Goal: Task Accomplishment & Management: Use online tool/utility

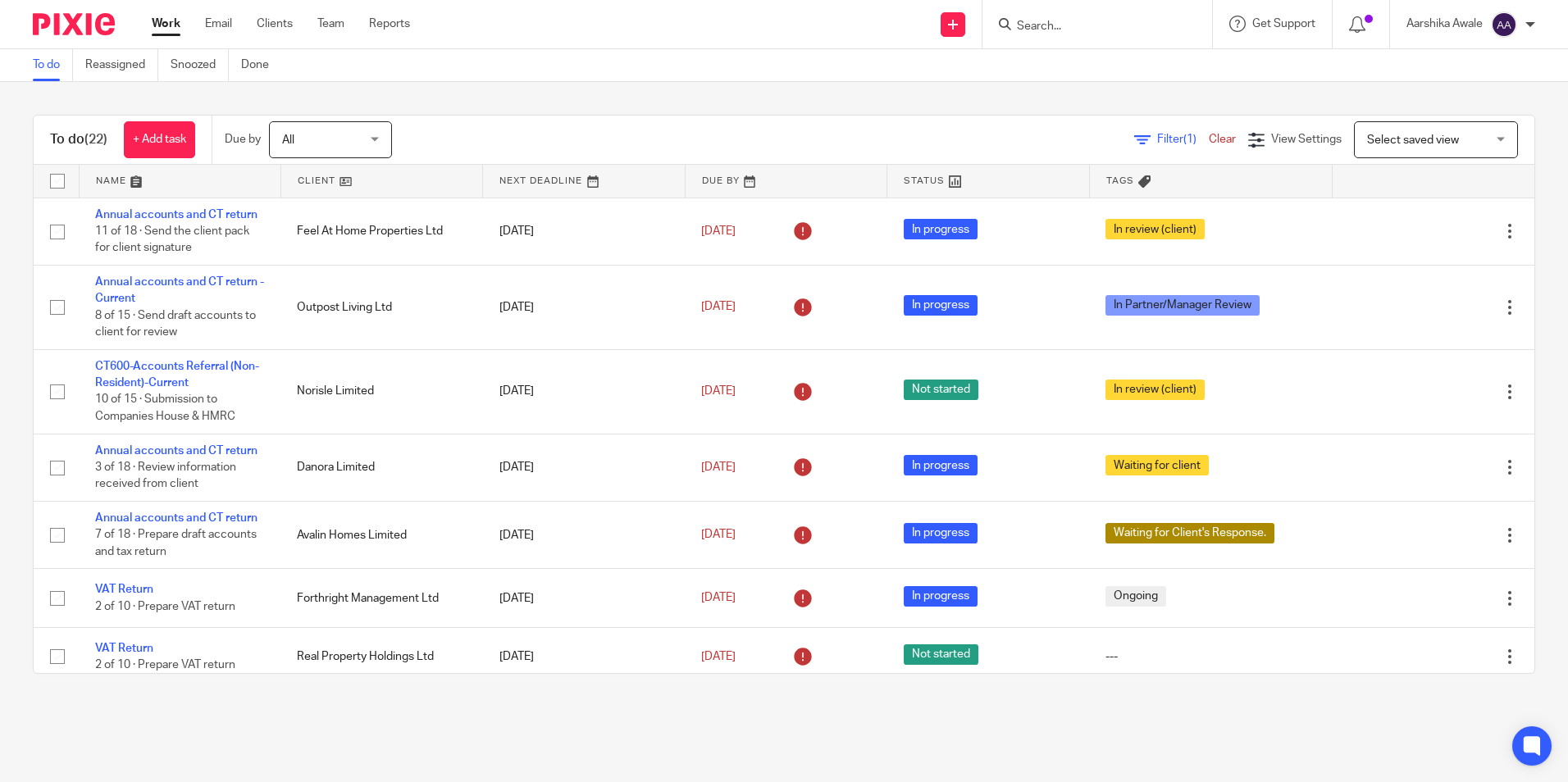
click at [1113, 37] on div at bounding box center [1097, 24] width 230 height 48
click at [1070, 17] on form at bounding box center [1102, 24] width 175 height 20
click at [1041, 28] on input "Search" at bounding box center [1089, 27] width 147 height 15
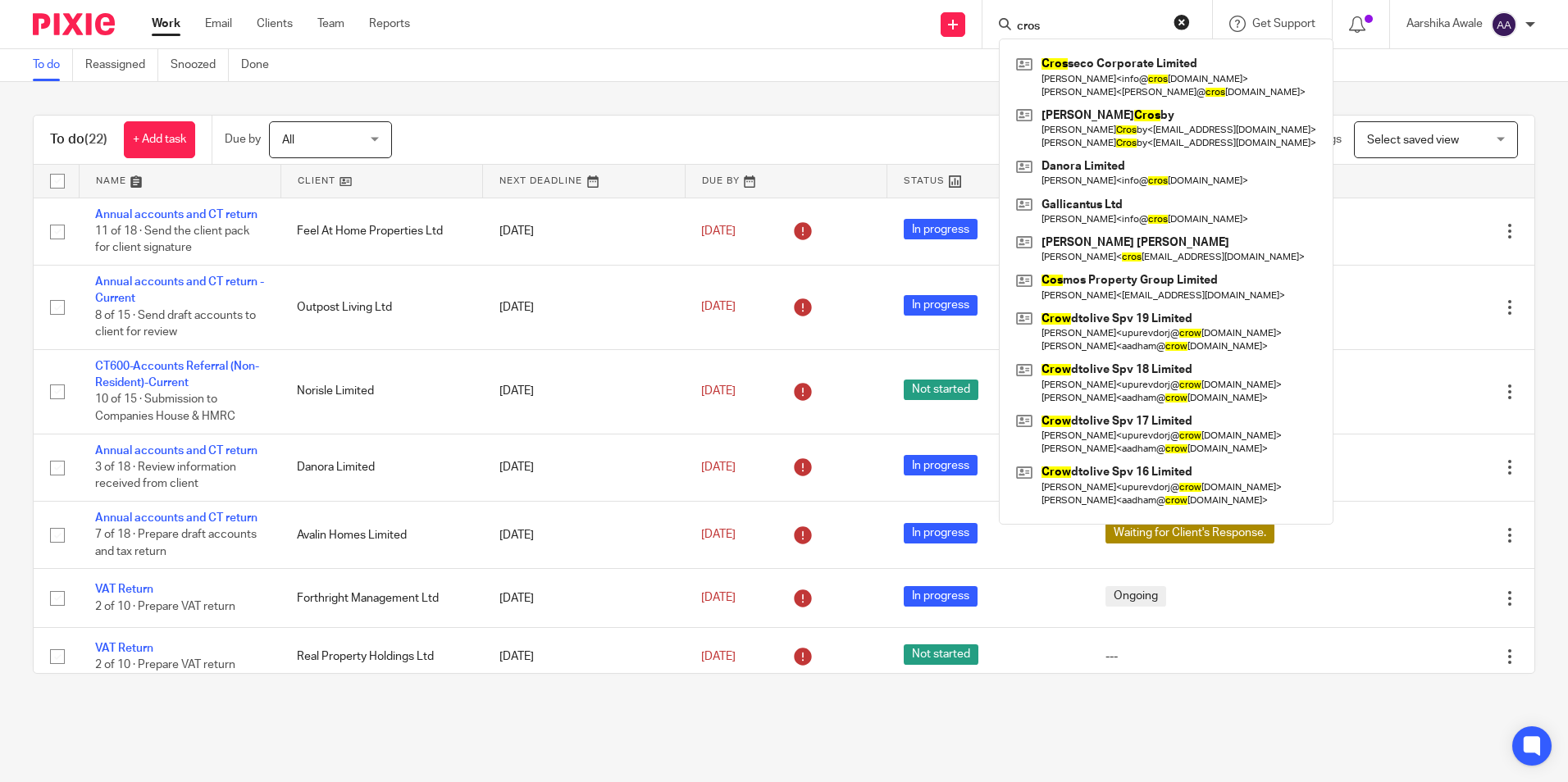
type input "cros"
click at [1141, 47] on div "Cros seco Corporate Limited Michela Noli < info@ cros secocorporate.co.uk > Fra…" at bounding box center [1166, 281] width 335 height 486
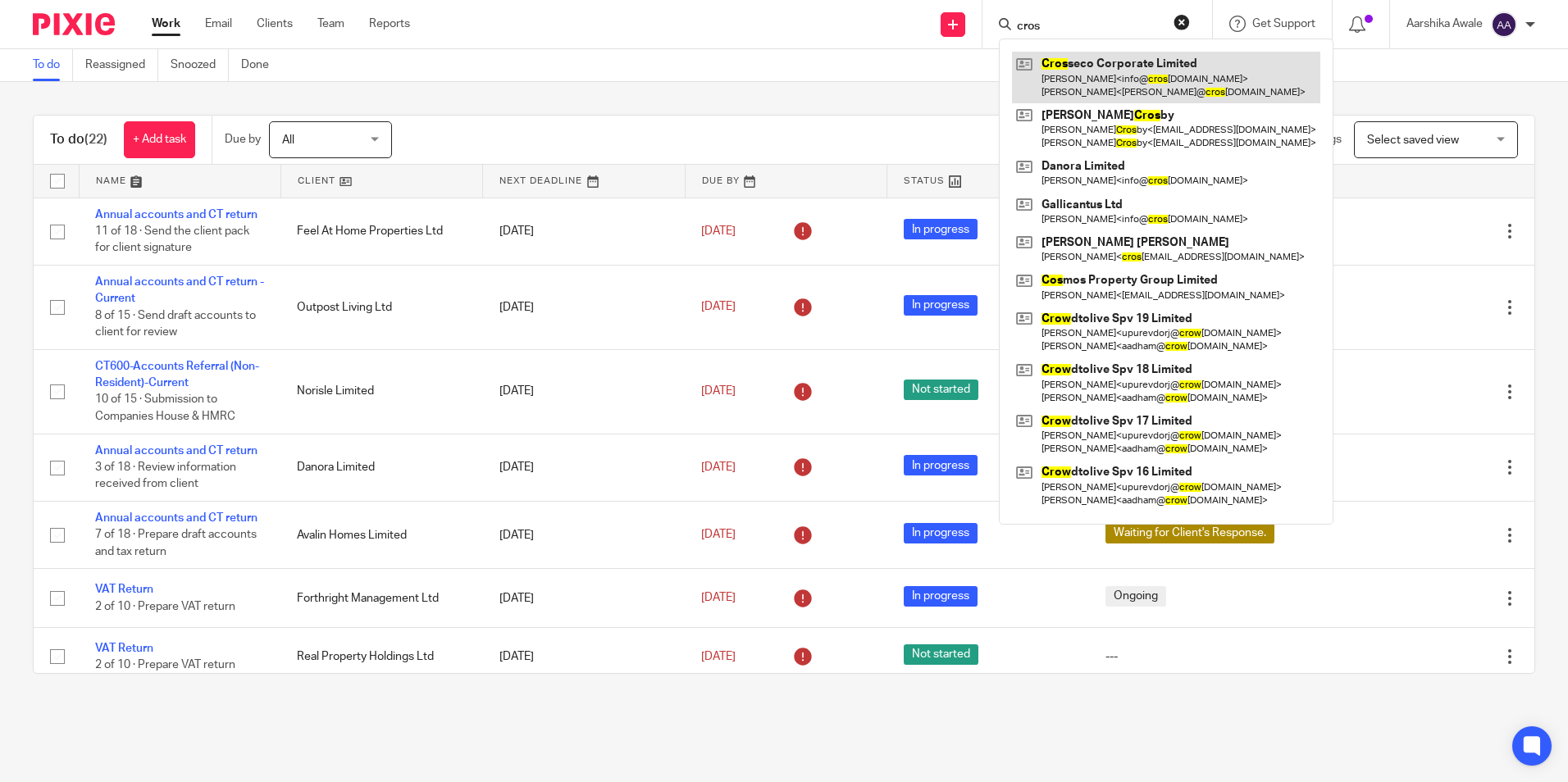
click at [1119, 67] on link at bounding box center [1166, 76] width 308 height 51
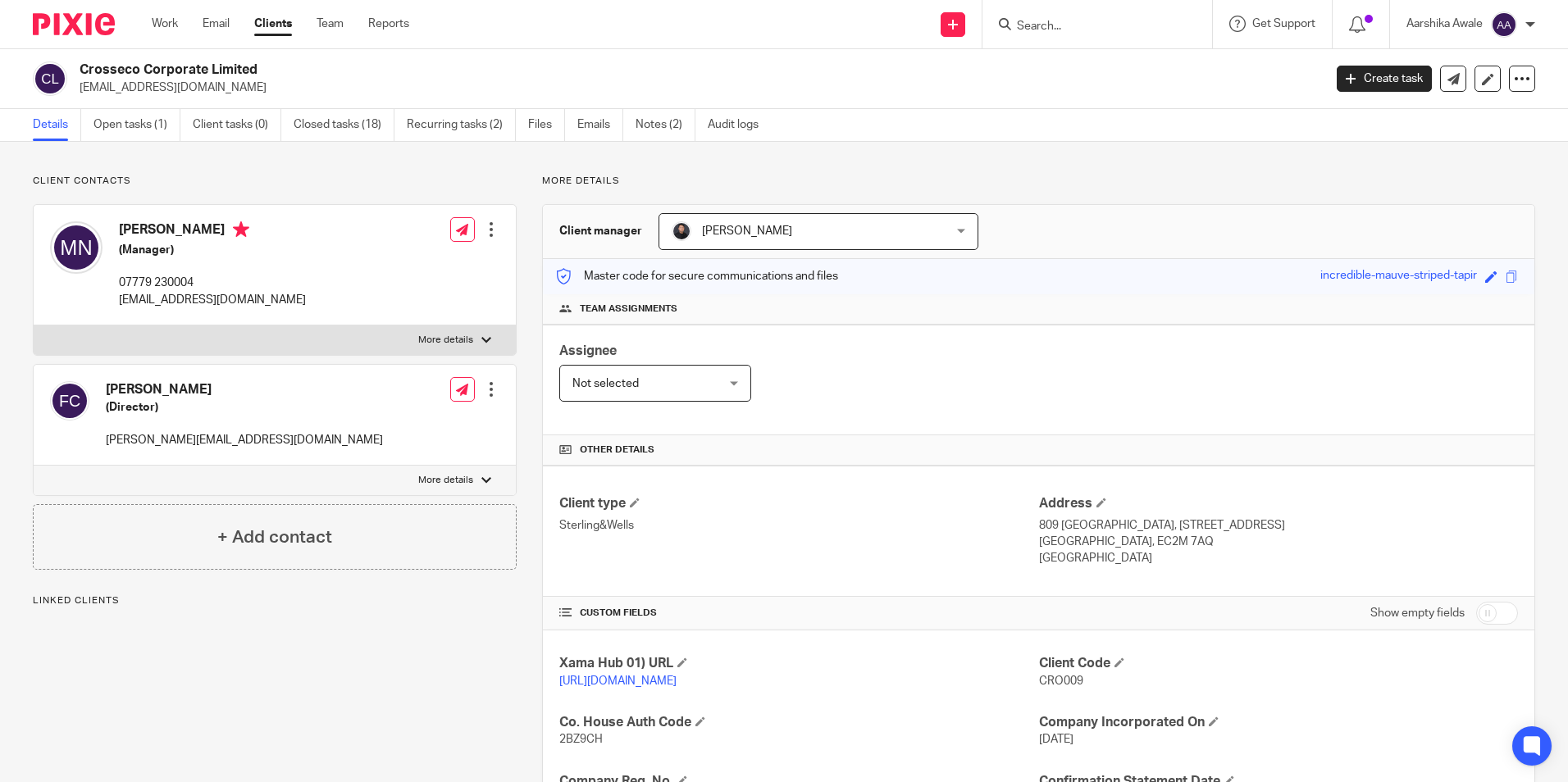
drag, startPoint x: 81, startPoint y: 68, endPoint x: 321, endPoint y: 69, distance: 240.0
click at [321, 69] on h2 "Crosseco Corporate Limited" at bounding box center [573, 69] width 986 height 17
copy h2 "Crosseco Corporate Limited"
click at [91, 24] on img at bounding box center [74, 24] width 82 height 22
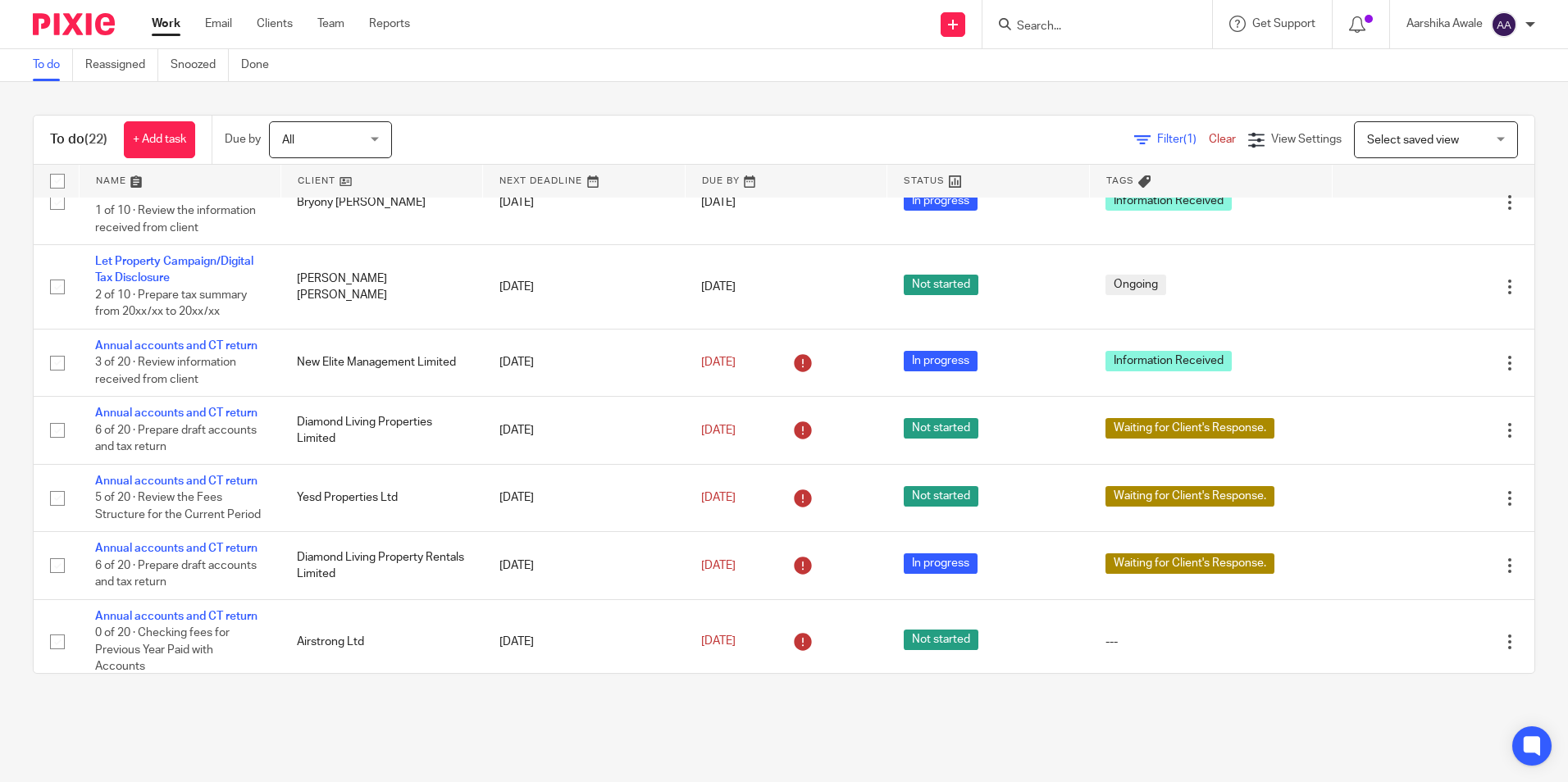
scroll to position [574, 0]
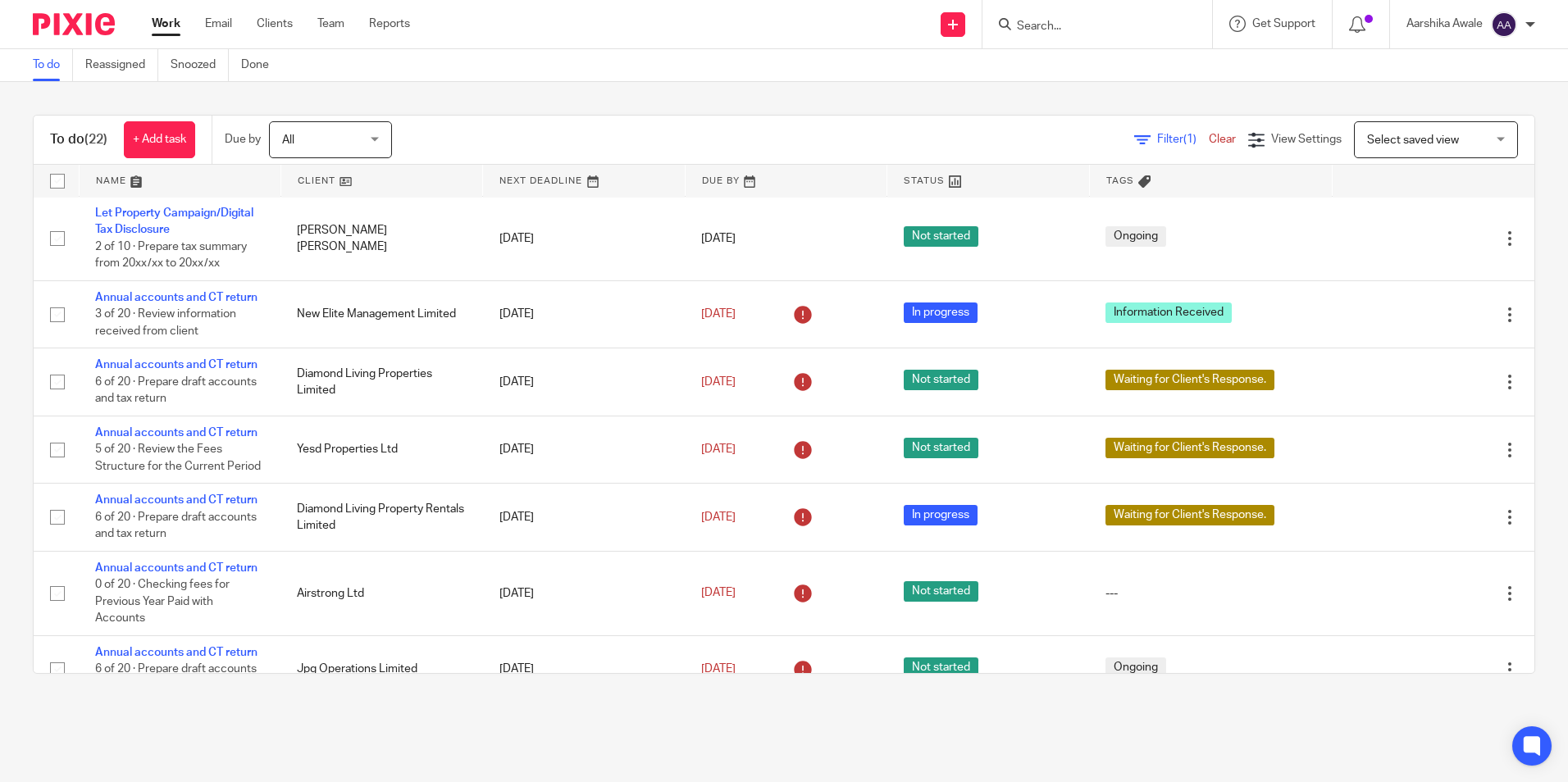
click at [20, 414] on div "To do (22) + Add task Due by All All Today Tomorrow This week Next week This mo…" at bounding box center [784, 394] width 1568 height 625
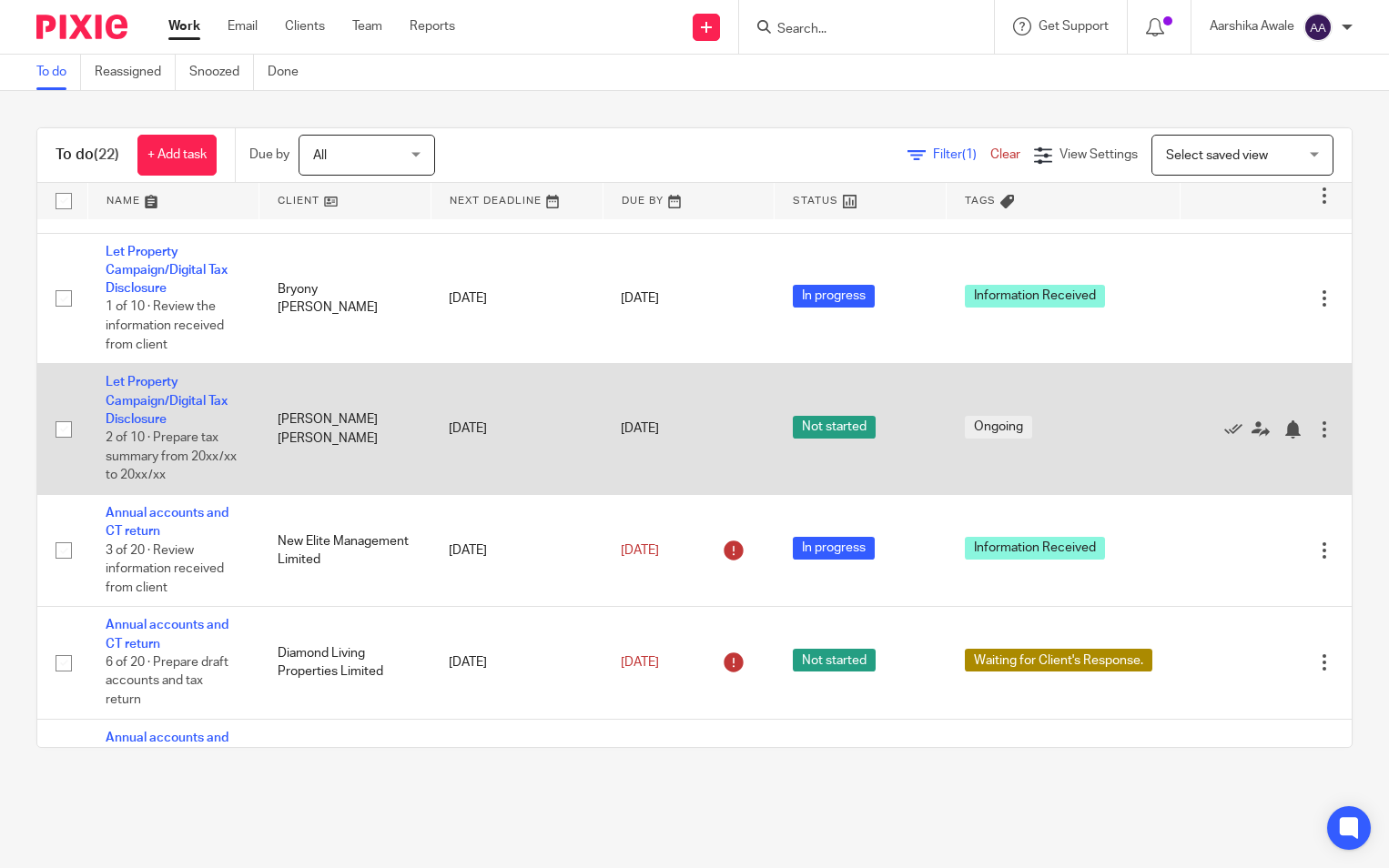
scroll to position [537, 0]
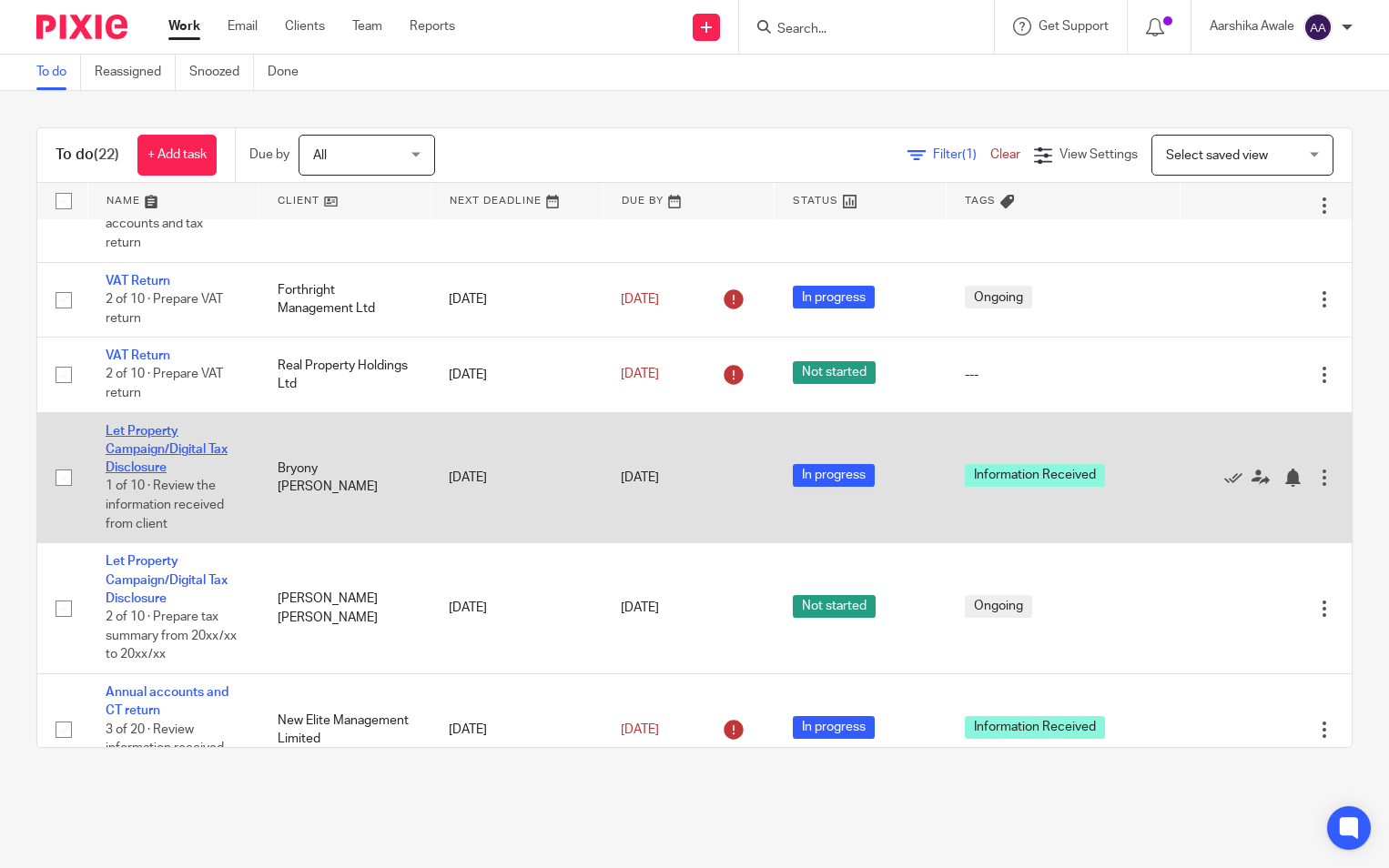
click at [164, 442] on link "Let Property Campaign/Digital Tax Disclosure" at bounding box center [166, 449] width 122 height 50
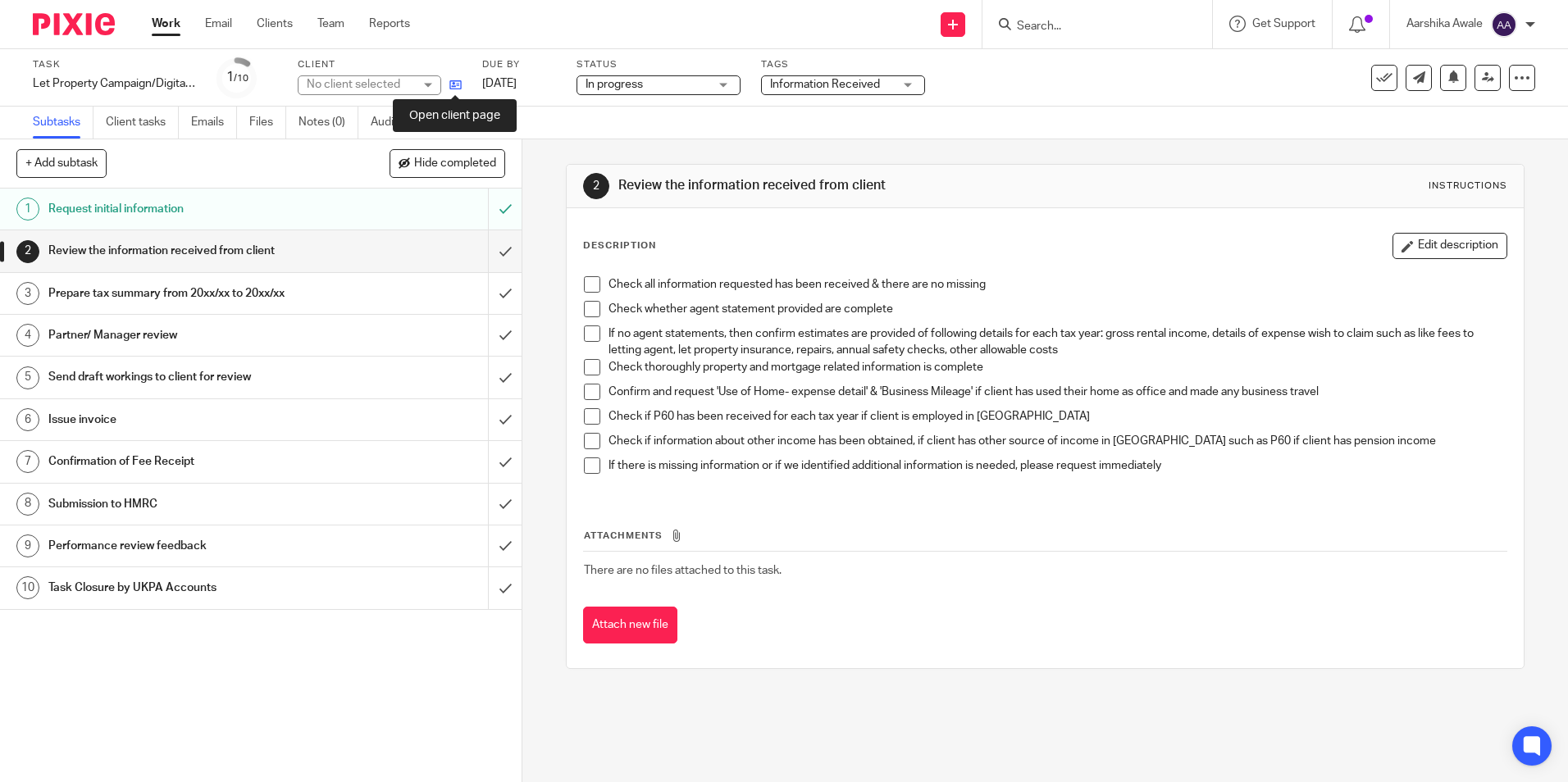
click at [452, 83] on icon at bounding box center [455, 85] width 12 height 12
click at [477, 249] on input "submit" at bounding box center [260, 251] width 521 height 41
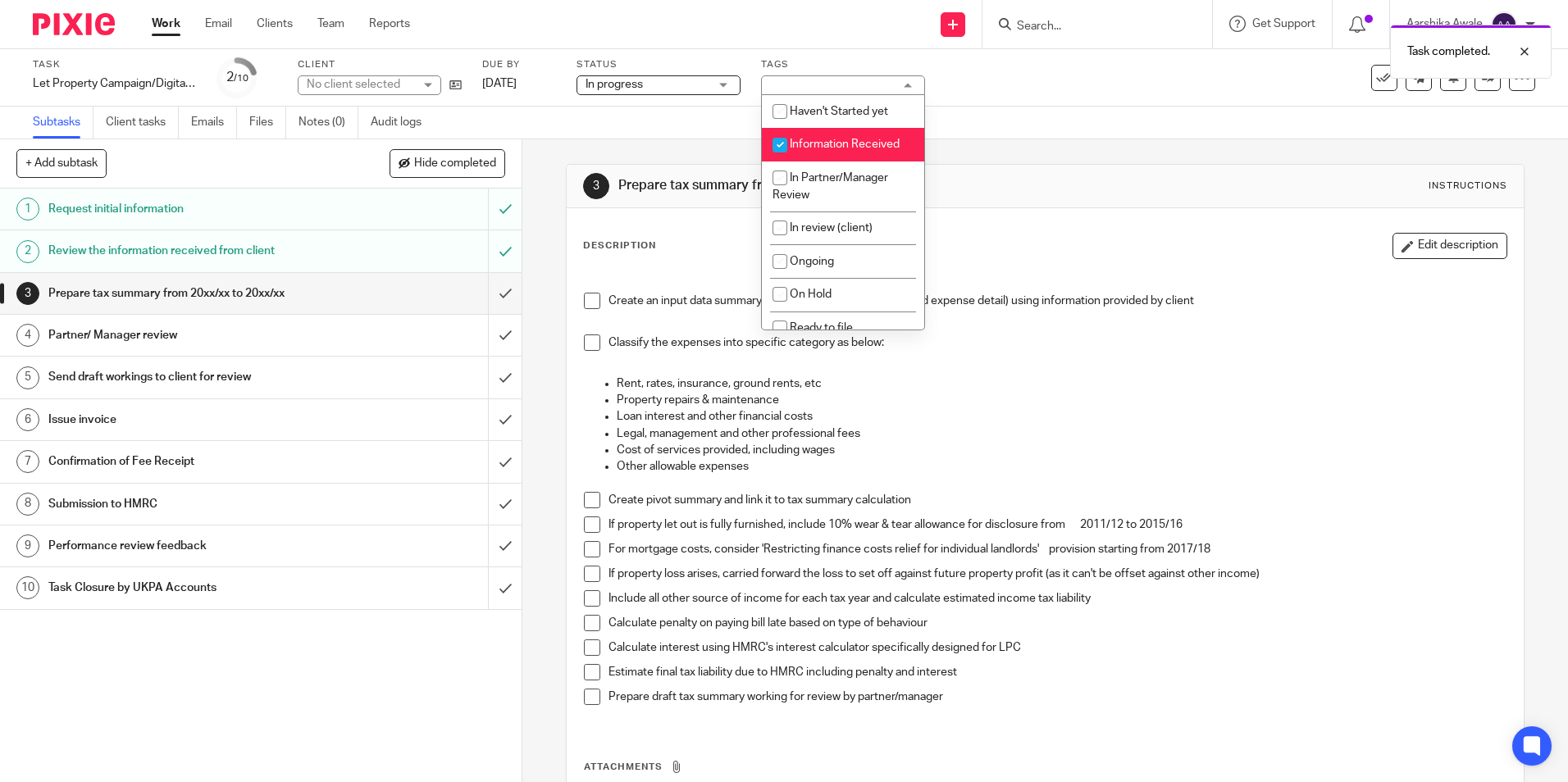
click at [822, 134] on li "Information Received" at bounding box center [843, 145] width 162 height 34
checkbox input "false"
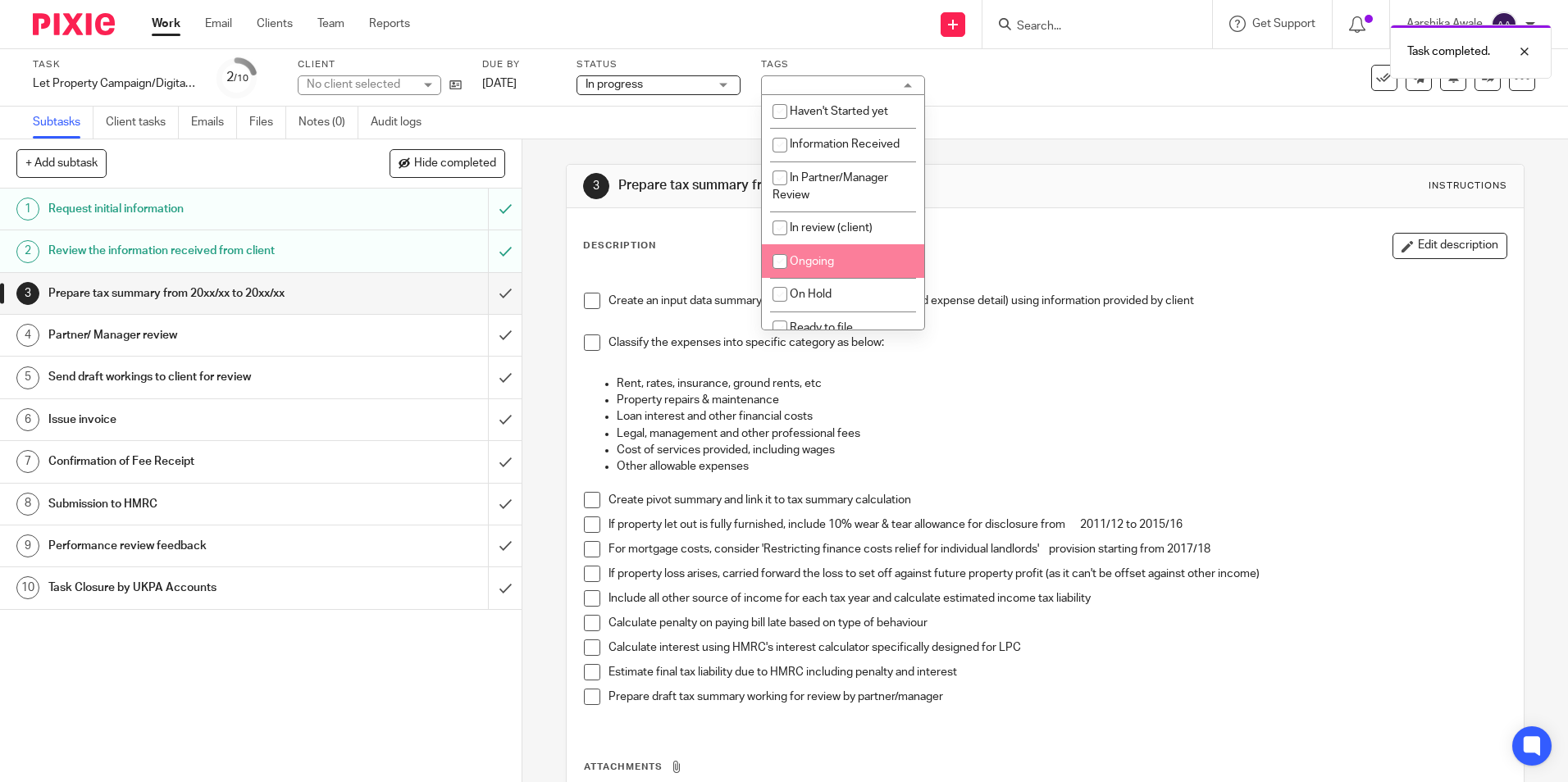
click at [782, 264] on input "checkbox" at bounding box center [780, 261] width 31 height 31
checkbox input "true"
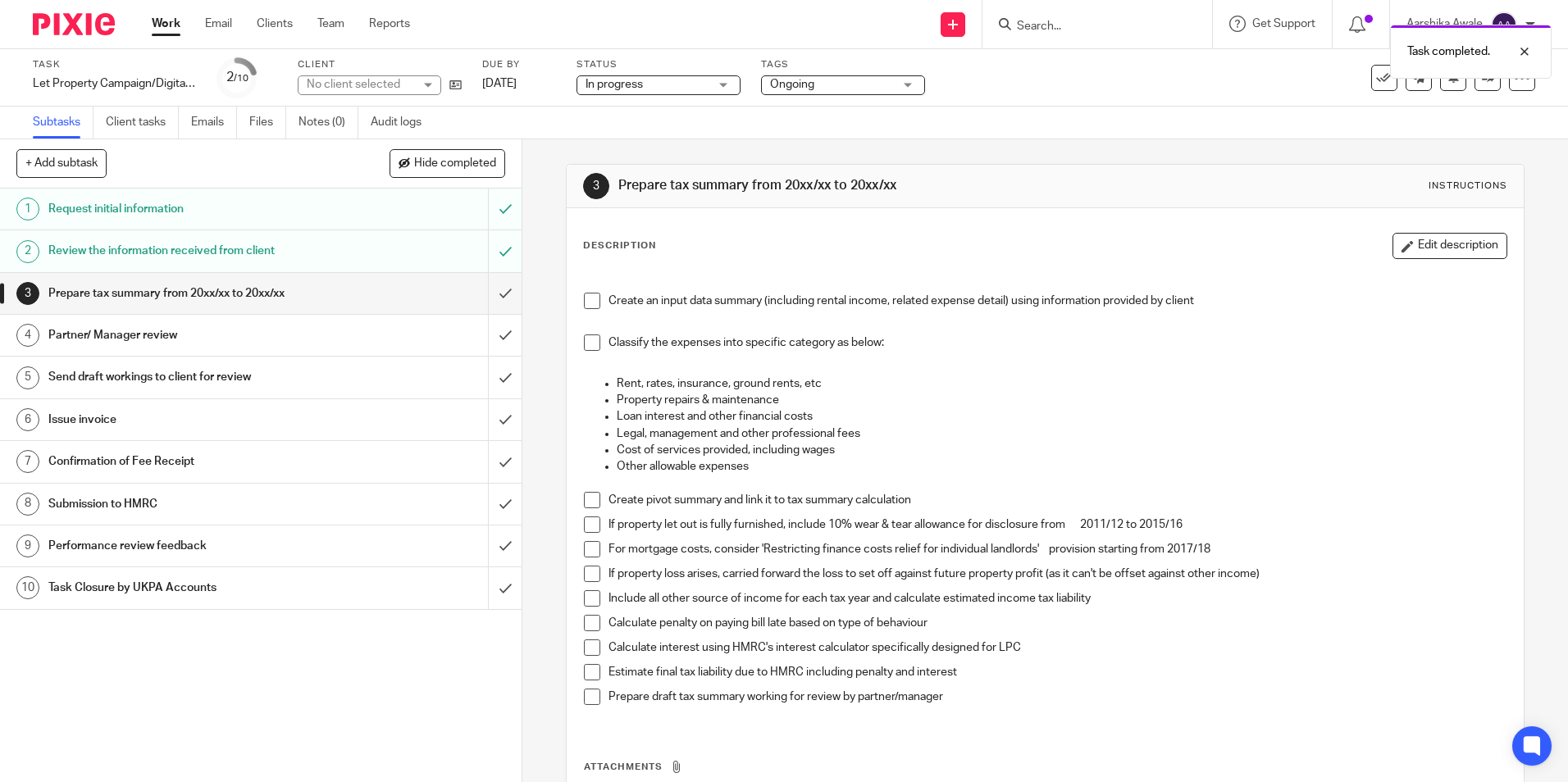
click at [628, 174] on div "3 Prepare tax summary from 20xx/xx to 20xx/xx Instructions" at bounding box center [1045, 186] width 923 height 27
click at [232, 252] on h1 "Review the information received from client" at bounding box center [189, 251] width 282 height 25
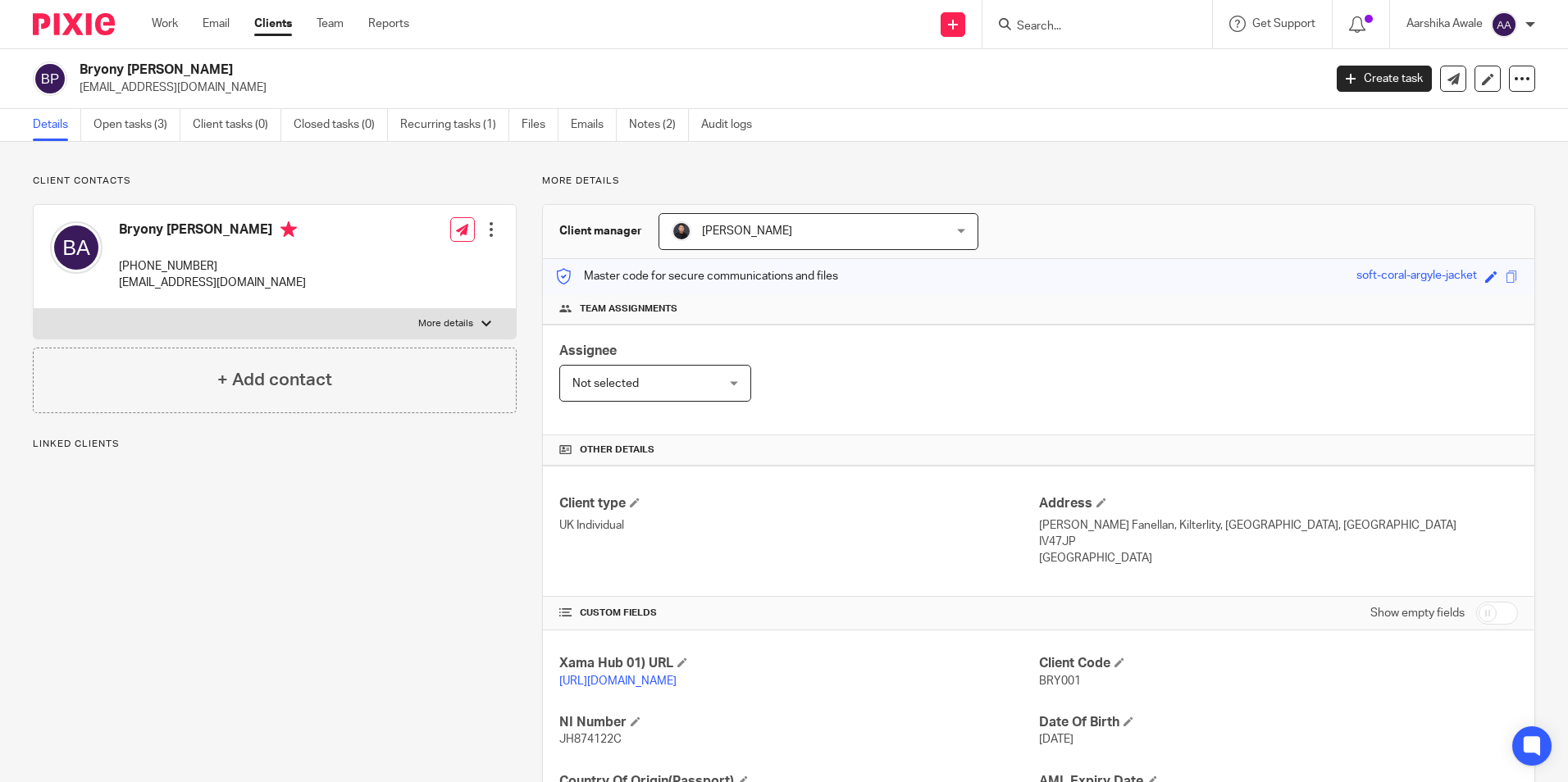
drag, startPoint x: 79, startPoint y: 69, endPoint x: 268, endPoint y: 53, distance: 189.7
click at [268, 53] on div "Bryony [PERSON_NAME] [EMAIL_ADDRESS][DOMAIN_NAME] Create task Update from Compa…" at bounding box center [784, 78] width 1568 height 59
copy h2 "Bryony [PERSON_NAME]"
click at [558, 75] on h2 "Bryony [PERSON_NAME]" at bounding box center [573, 69] width 986 height 17
click at [481, 641] on div "Client contacts Bryony Jane Proctor- Ayers +447591694319 bryonyayers@gmail.com …" at bounding box center [262, 533] width 510 height 716
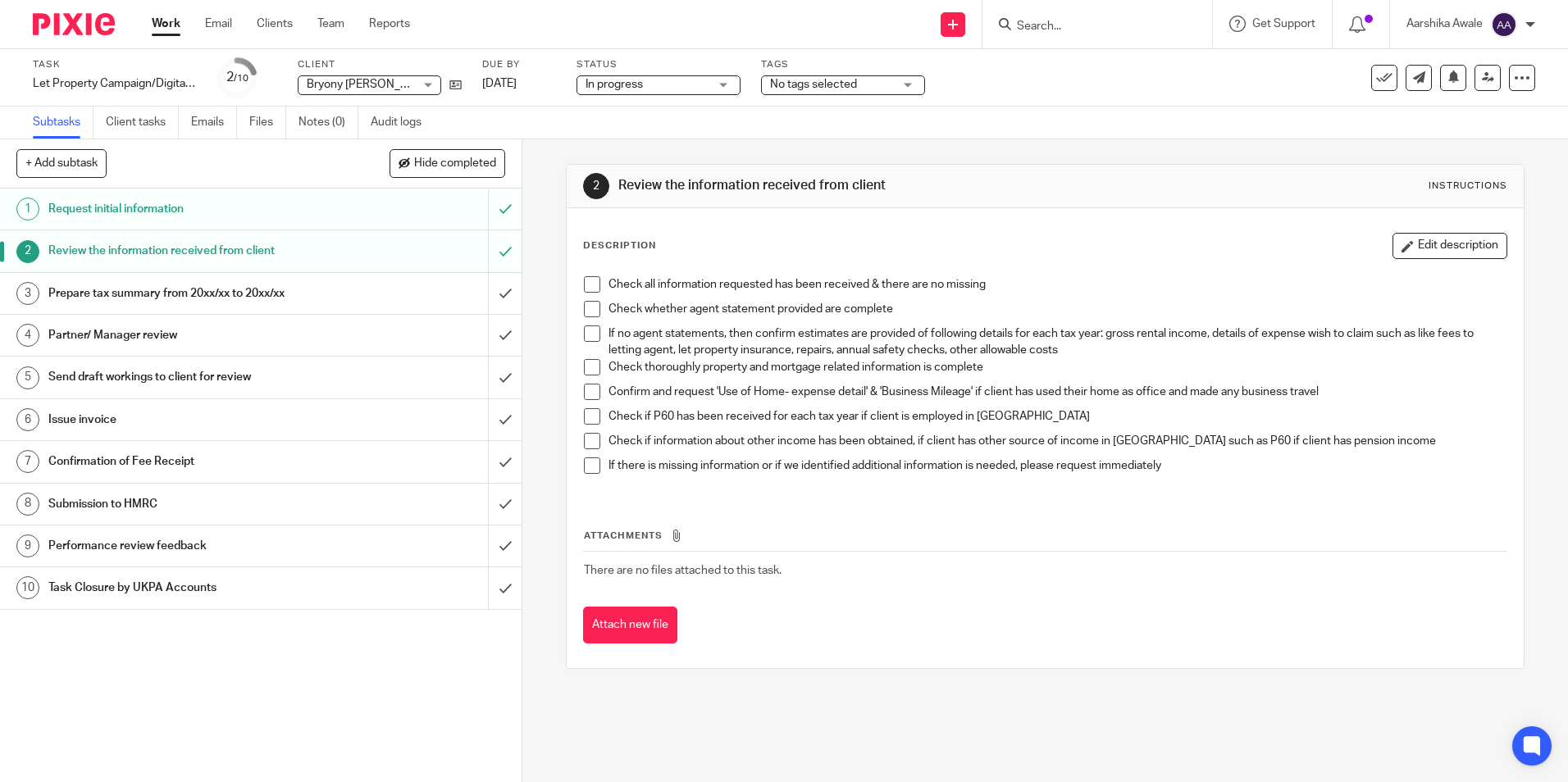
click at [244, 209] on h1 "Request initial information" at bounding box center [189, 209] width 282 height 25
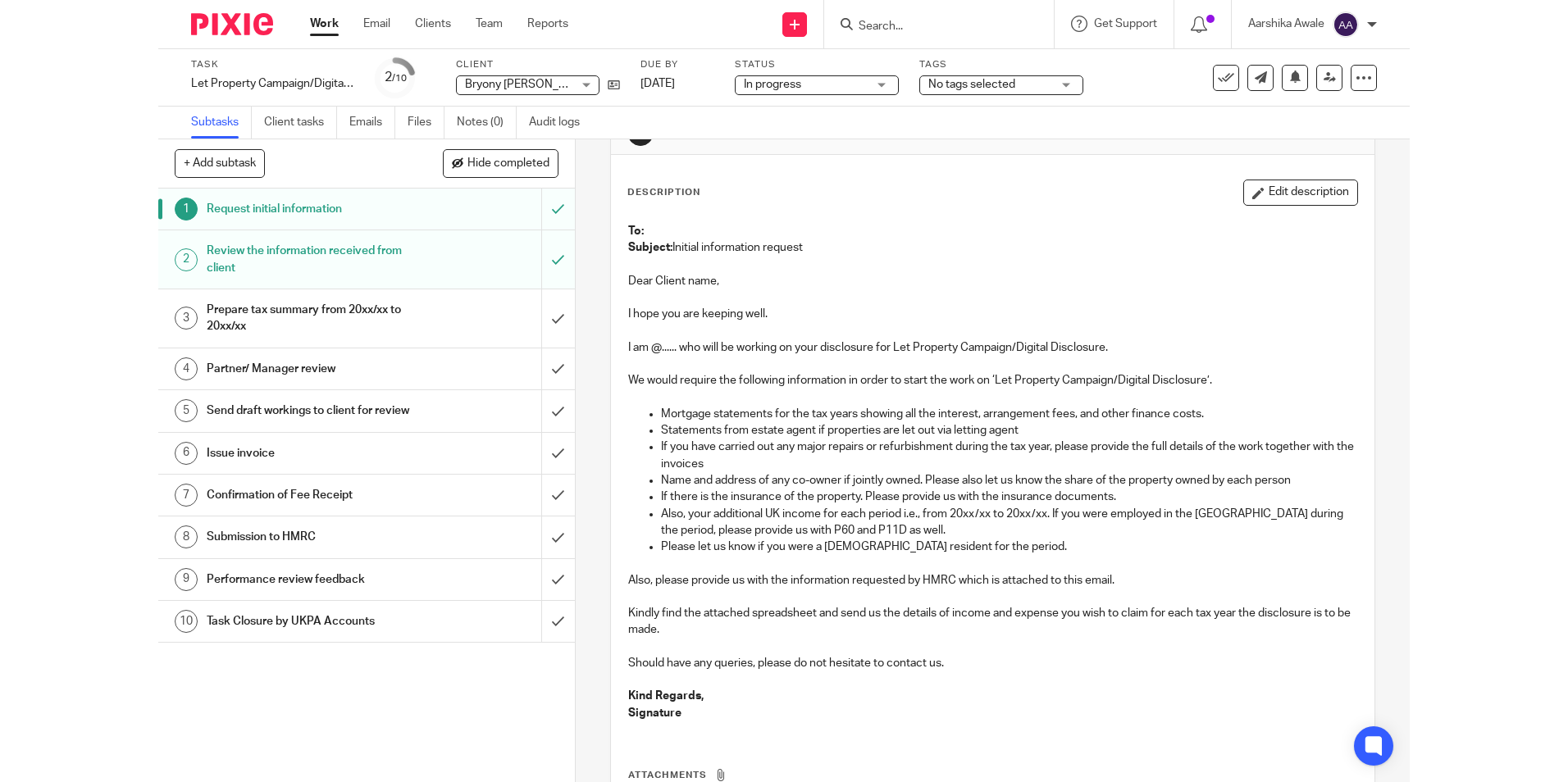
scroll to position [82, 0]
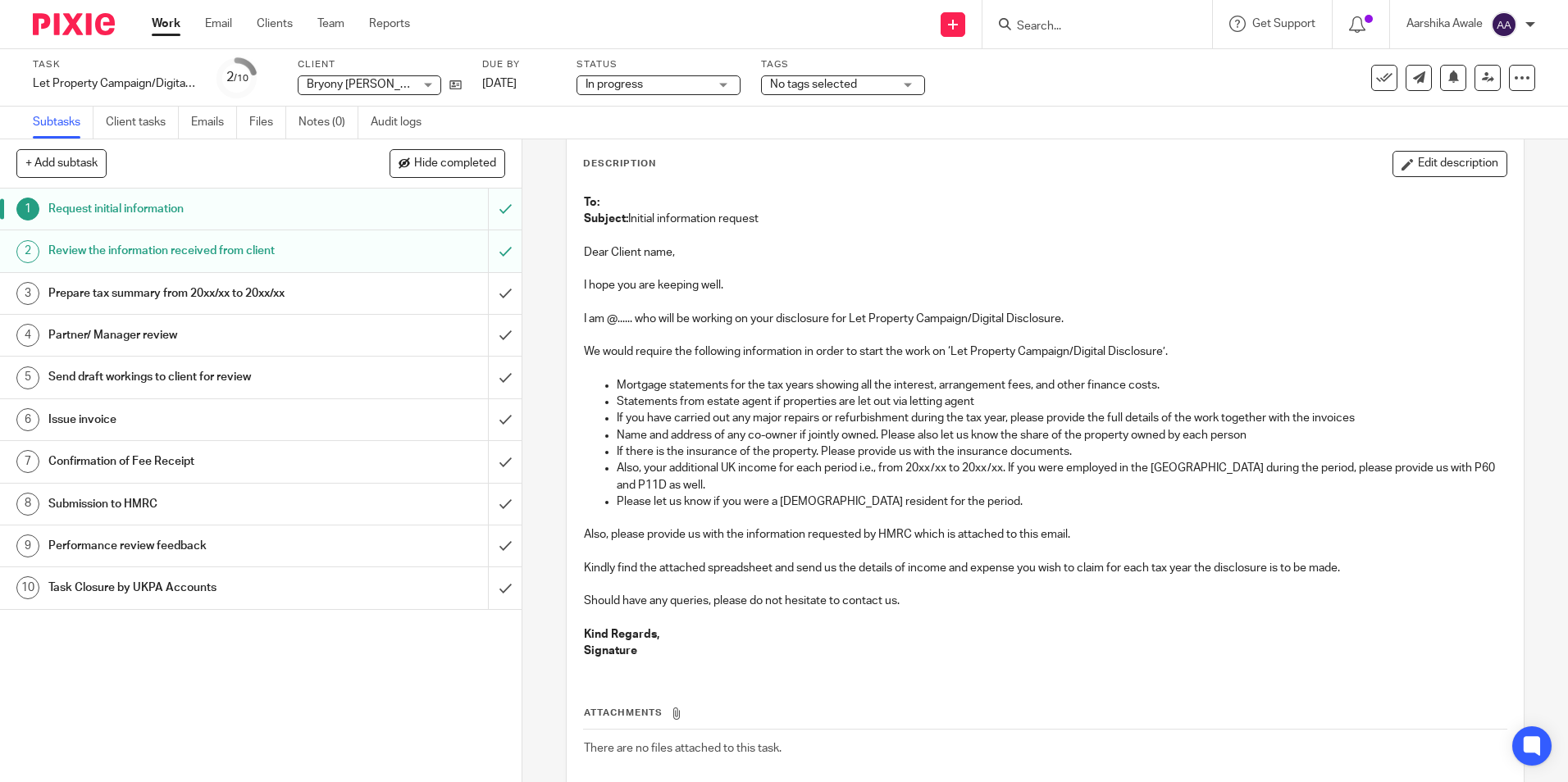
click at [99, 27] on img at bounding box center [74, 24] width 82 height 22
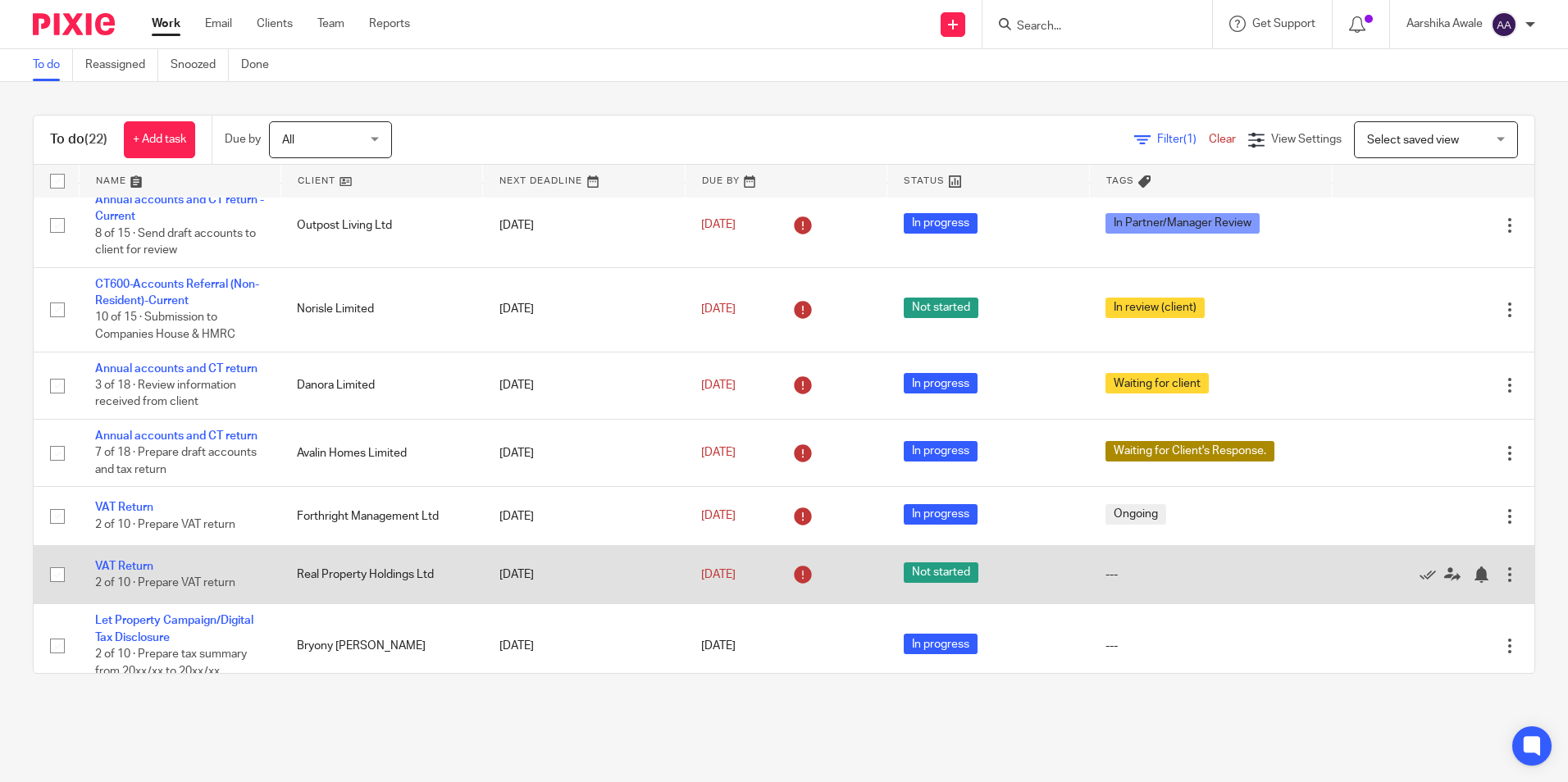
scroll to position [246, 0]
